Goal: Task Accomplishment & Management: Manage account settings

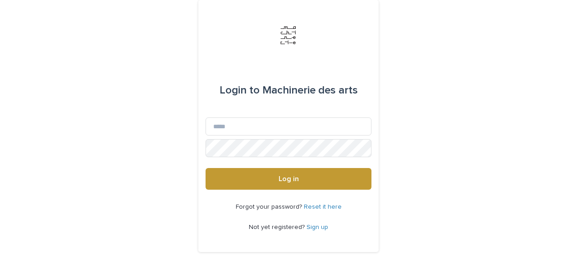
click at [312, 226] on link "Sign up" at bounding box center [318, 227] width 22 height 6
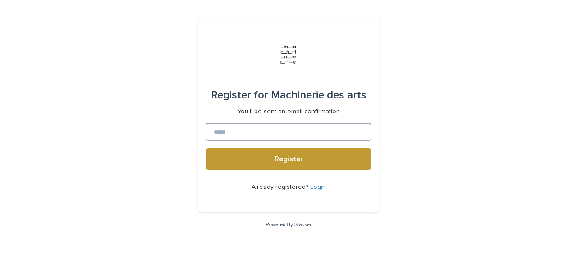
click at [246, 135] on input at bounding box center [289, 132] width 166 height 18
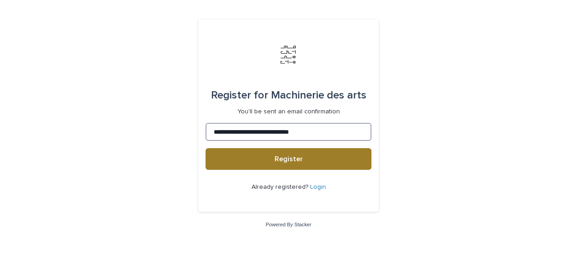
type input "**********"
click at [270, 159] on button "Register" at bounding box center [289, 159] width 166 height 22
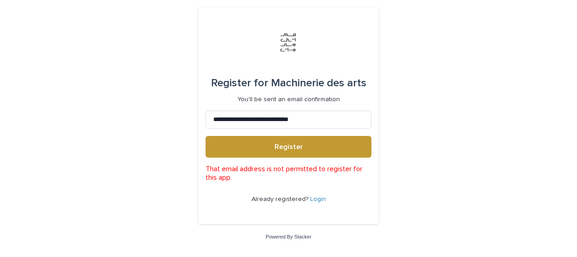
click at [312, 201] on link "Login" at bounding box center [318, 199] width 16 height 6
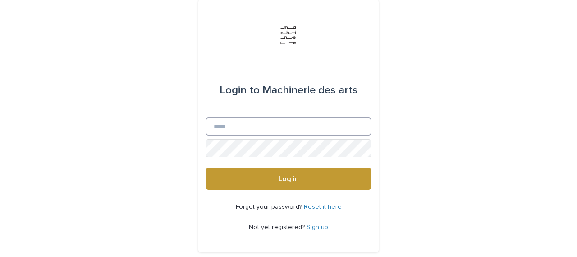
click at [253, 132] on input "Email" at bounding box center [289, 126] width 166 height 18
type input "**********"
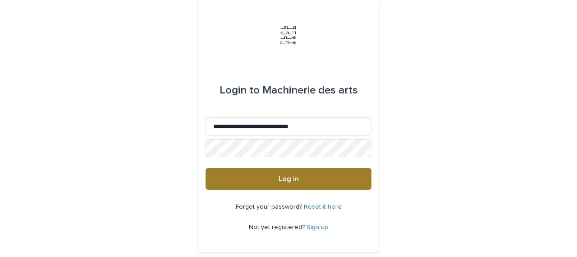
click at [250, 178] on button "Log in" at bounding box center [289, 179] width 166 height 22
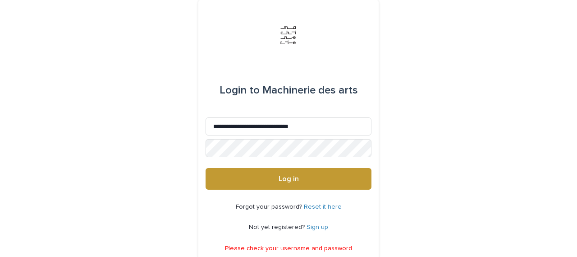
click at [313, 204] on link "Reset it here" at bounding box center [323, 206] width 38 height 6
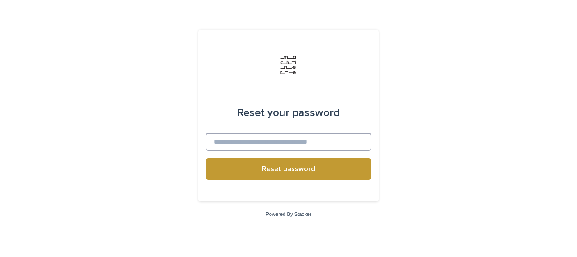
click at [300, 143] on input at bounding box center [289, 142] width 166 height 18
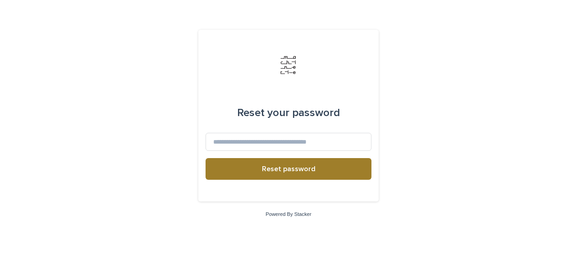
click at [288, 167] on span "Reset password" at bounding box center [289, 168] width 54 height 7
